Goal: Navigation & Orientation: Find specific page/section

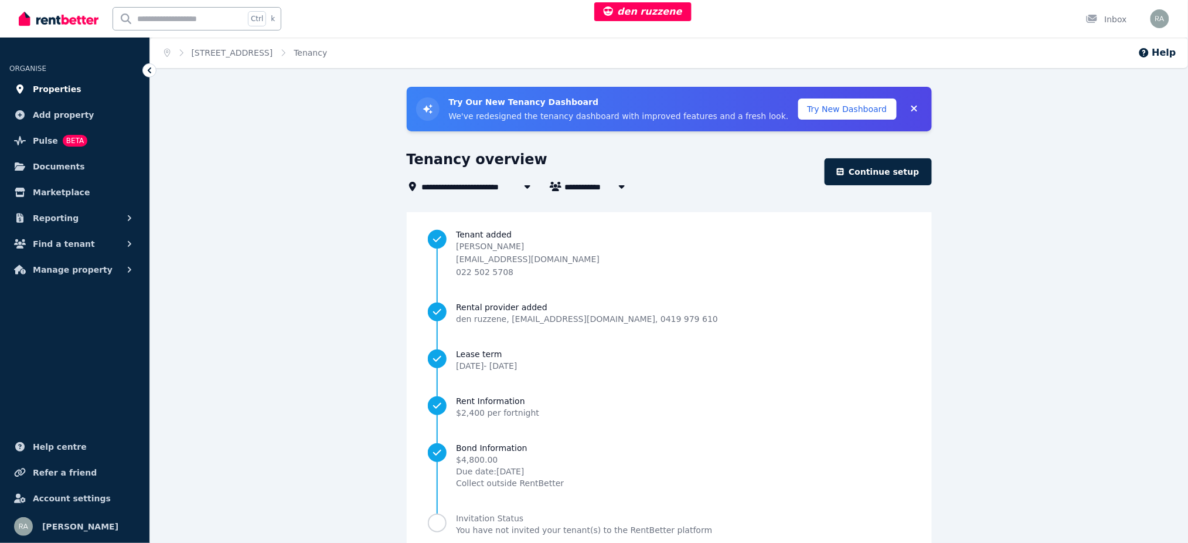
click at [100, 85] on link "Properties" at bounding box center [74, 88] width 131 height 23
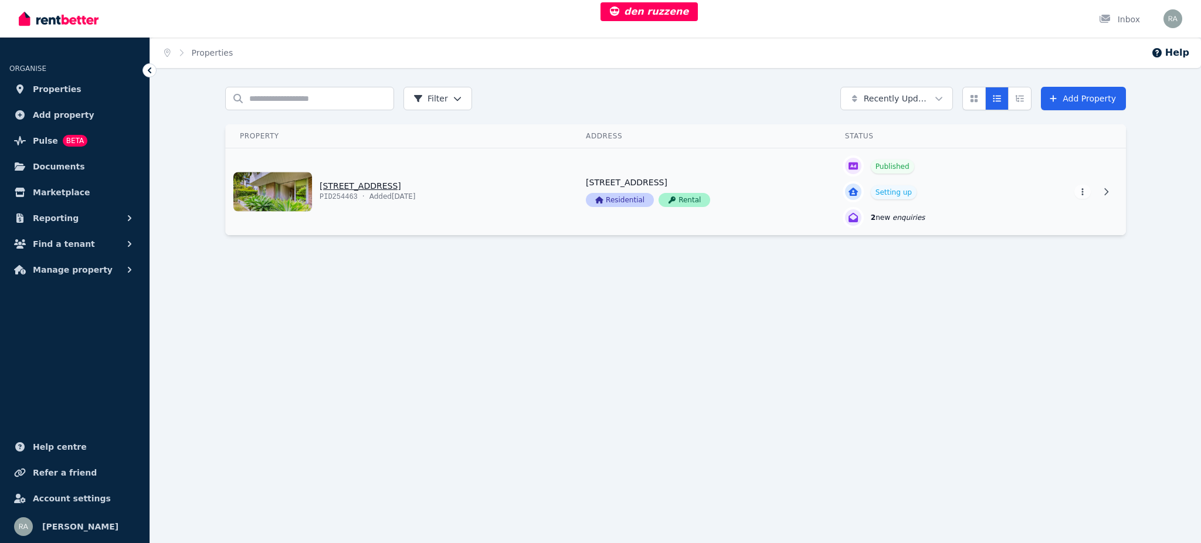
click at [514, 191] on link "View property details" at bounding box center [399, 191] width 346 height 87
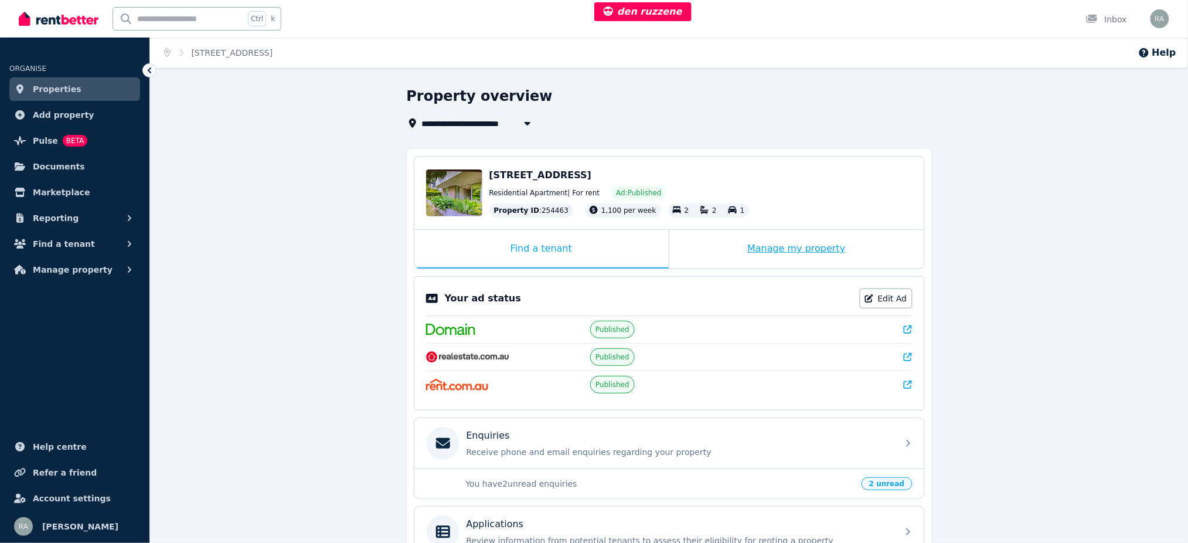
click at [718, 235] on div "Manage my property" at bounding box center [796, 249] width 255 height 39
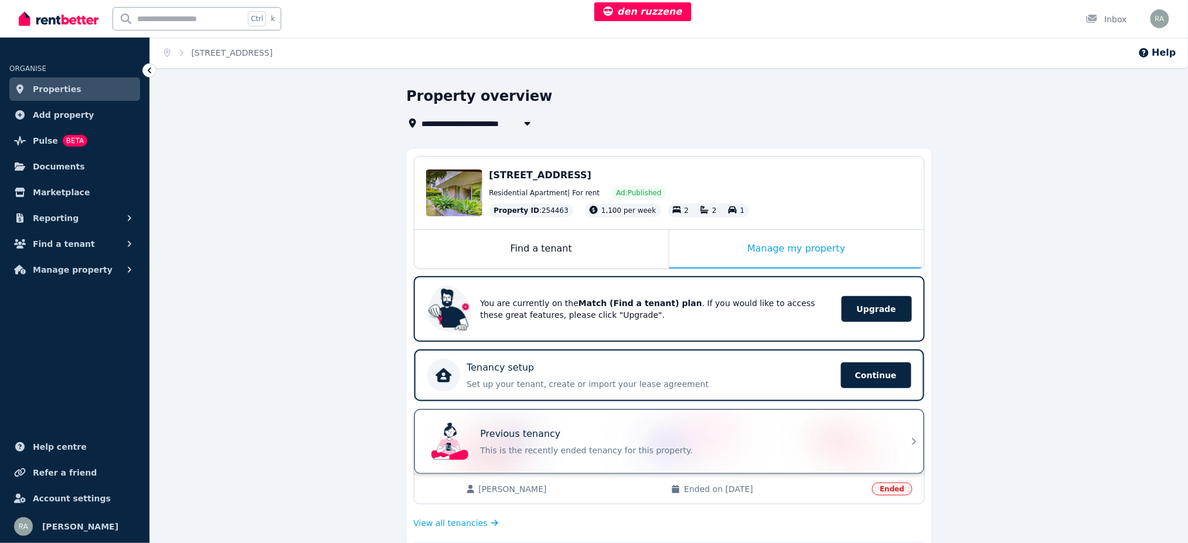
click at [611, 445] on p "This is the recently ended tenancy for this property." at bounding box center [686, 450] width 410 height 12
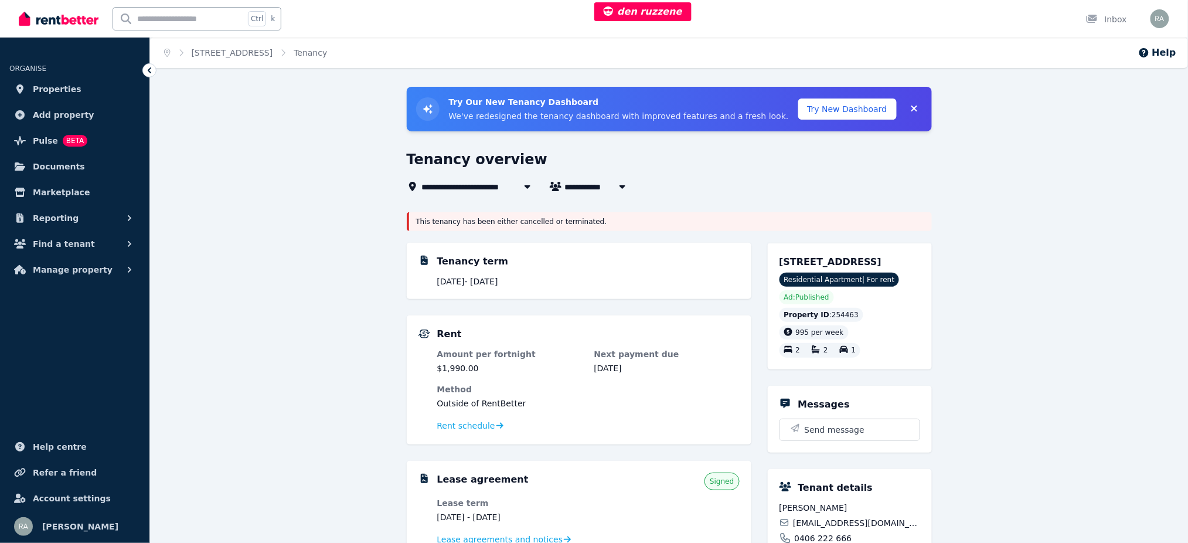
click at [584, 188] on span "Jay Robinson" at bounding box center [609, 186] width 89 height 14
click at [583, 209] on span "Juanying Lyu" at bounding box center [631, 209] width 118 height 12
type input "**********"
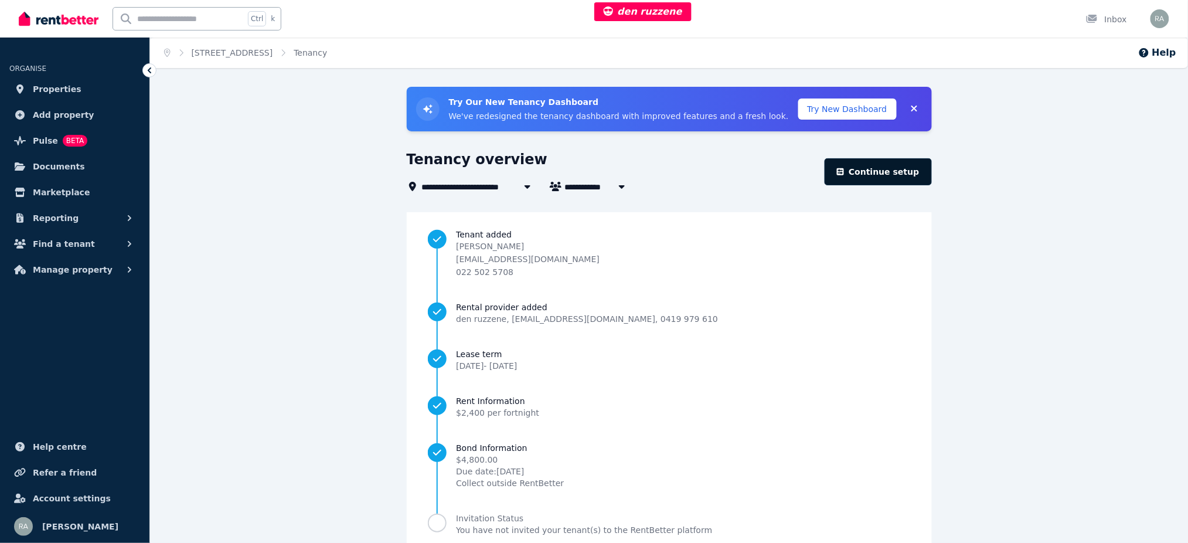
click at [896, 174] on link "Continue setup" at bounding box center [878, 171] width 107 height 27
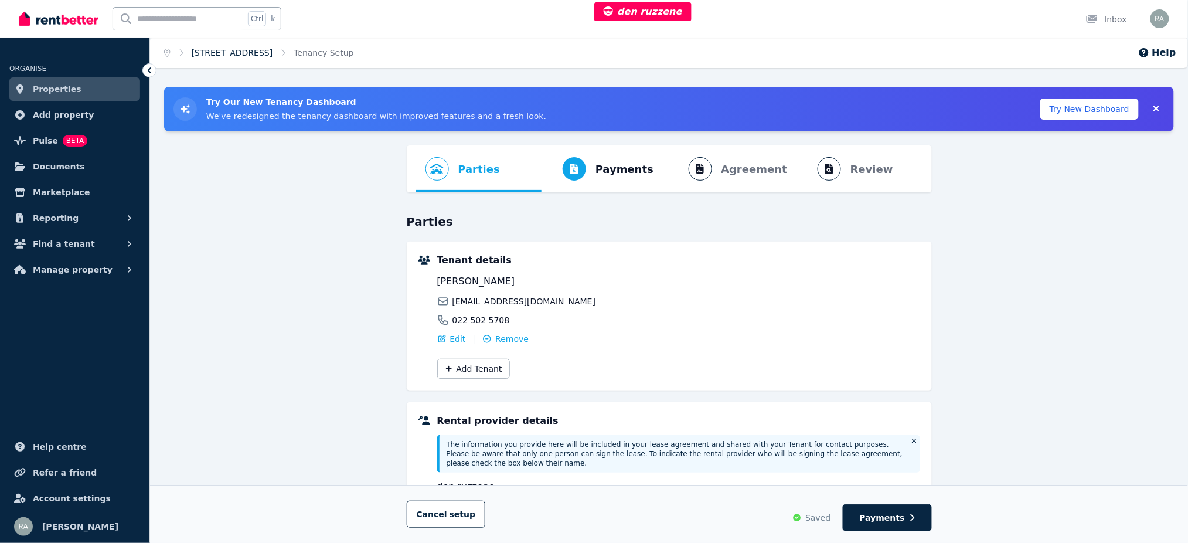
click at [251, 52] on link "16 Winnie Street, Cremorne" at bounding box center [232, 52] width 81 height 9
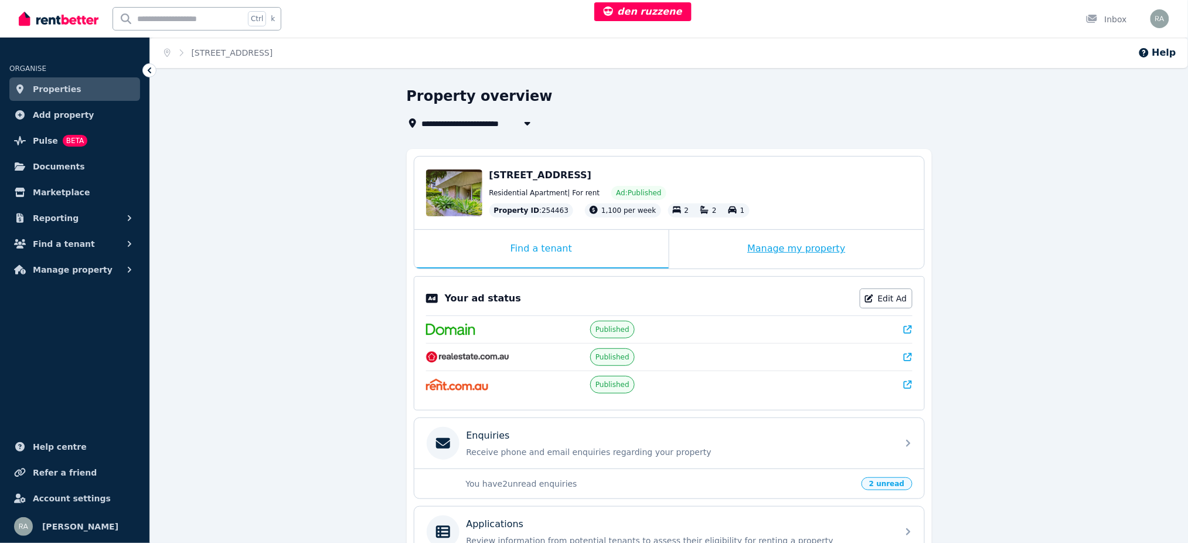
click at [721, 253] on div "Manage my property" at bounding box center [796, 249] width 255 height 39
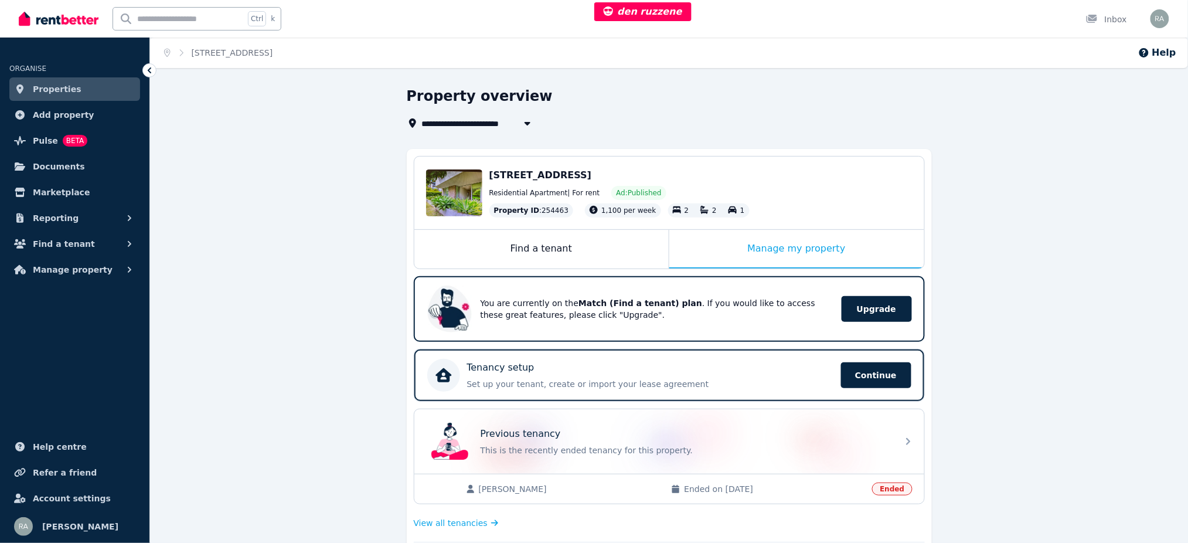
click at [1188, 135] on div "**********" at bounding box center [669, 550] width 1038 height 927
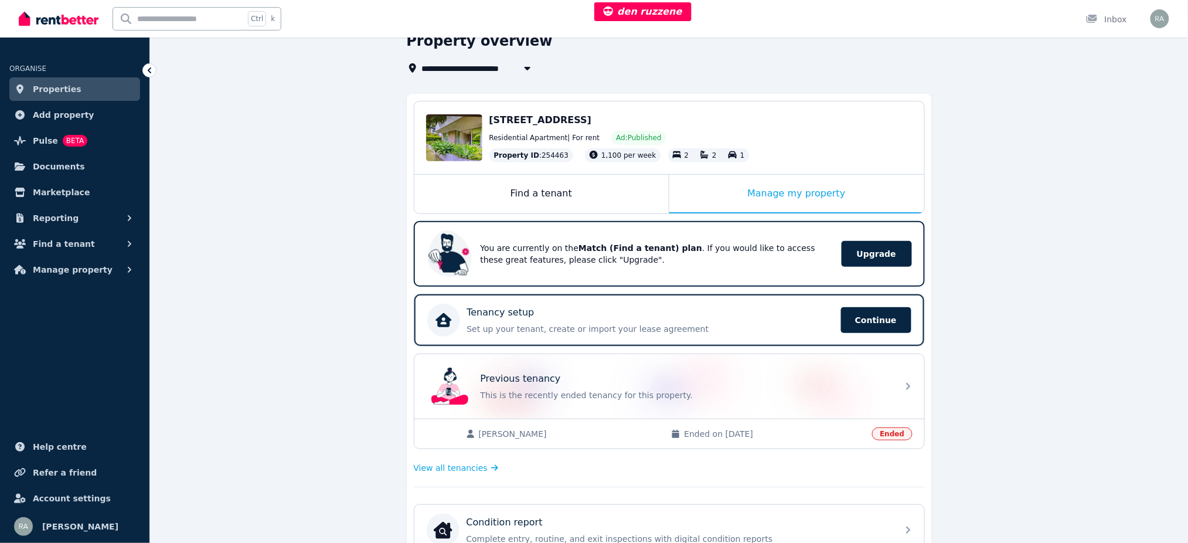
scroll to position [45, 0]
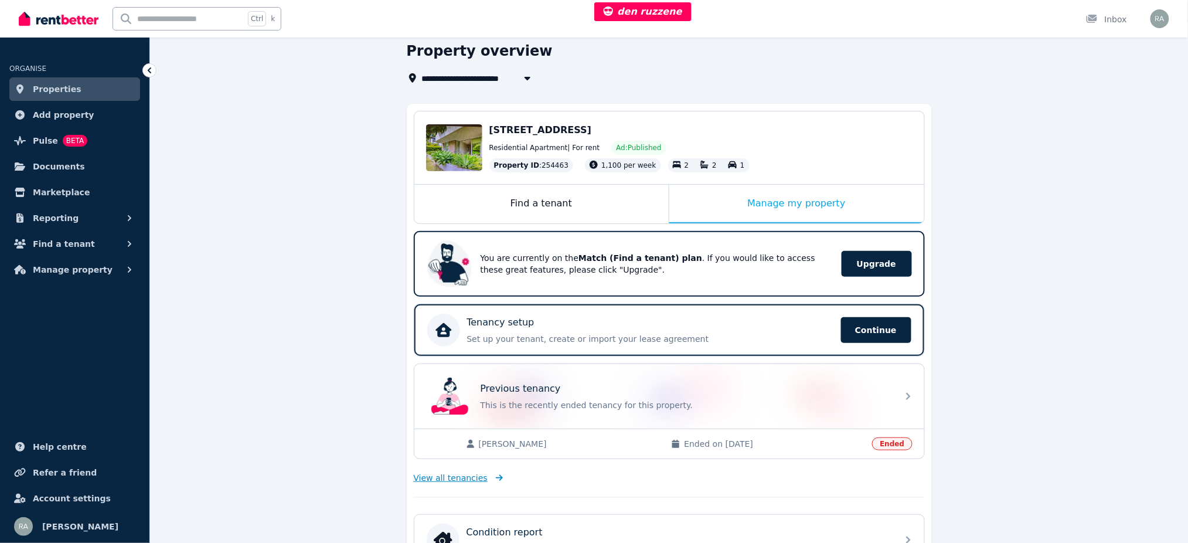
click at [446, 478] on span "View all tenancies" at bounding box center [451, 478] width 74 height 12
